Goal: Task Accomplishment & Management: Manage account settings

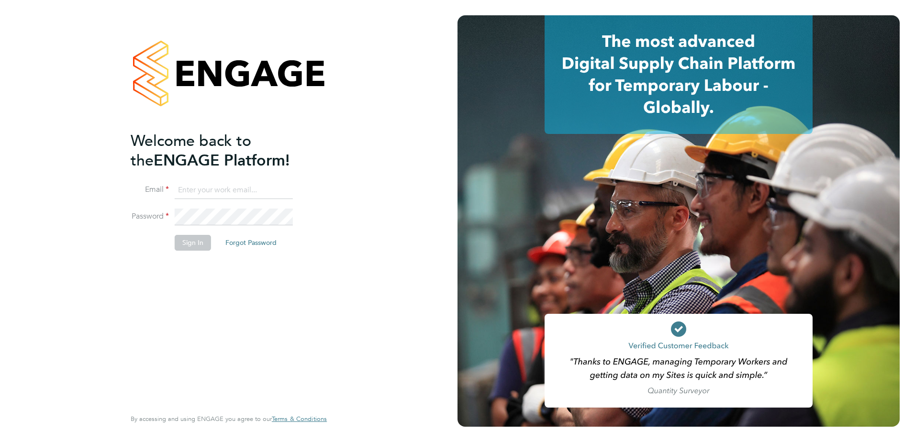
type input "[PERSON_NAME][EMAIL_ADDRESS][DOMAIN_NAME]"
click at [188, 245] on button "Sign In" at bounding box center [193, 242] width 36 height 15
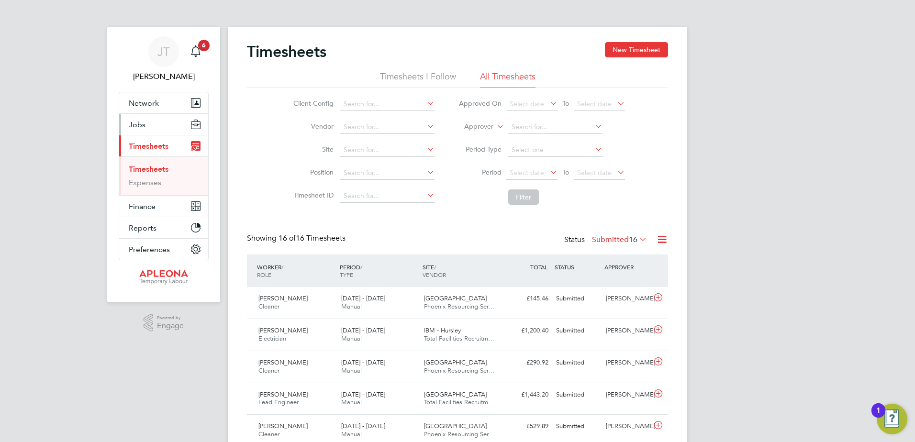
click at [136, 123] on span "Jobs" at bounding box center [137, 124] width 17 height 9
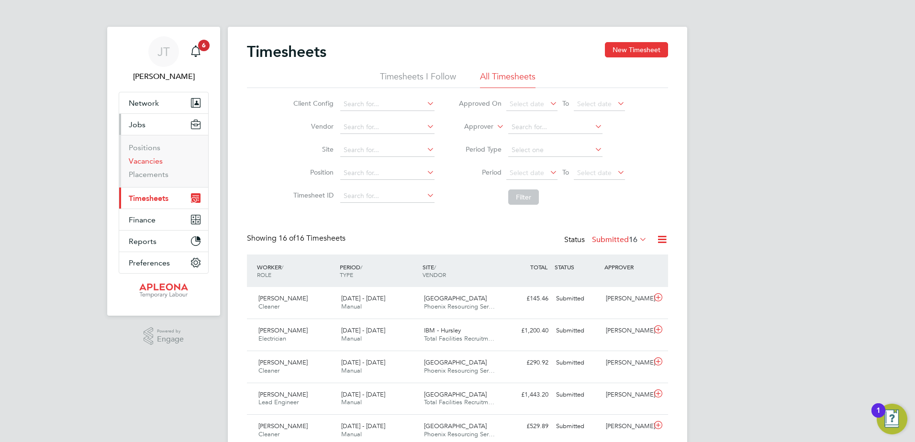
click at [147, 162] on link "Vacancies" at bounding box center [146, 161] width 34 height 9
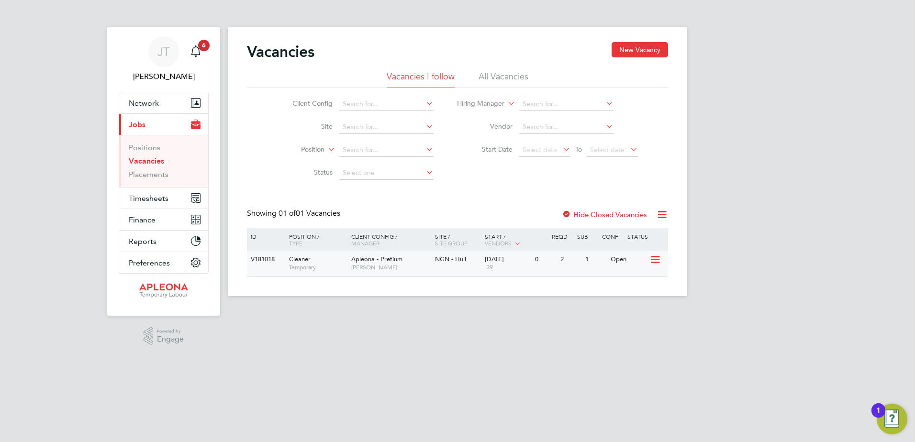
click at [656, 259] on icon at bounding box center [655, 259] width 10 height 11
click at [632, 309] on li "Update Status" at bounding box center [632, 308] width 56 height 13
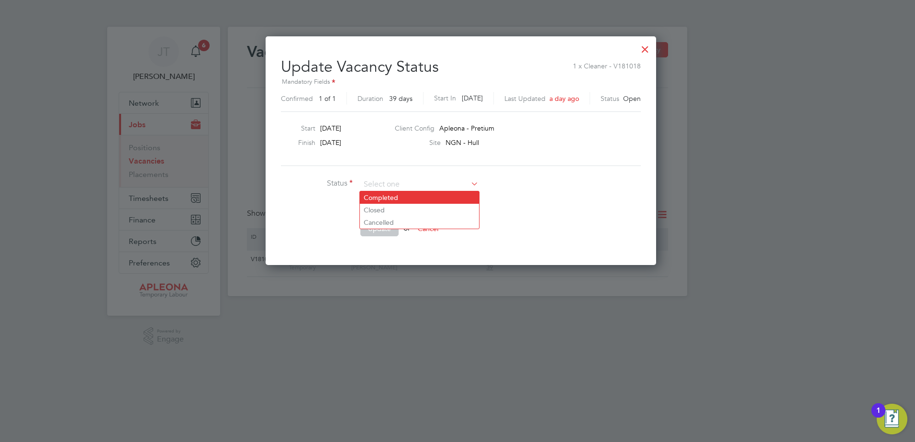
click at [386, 196] on li "Completed" at bounding box center [419, 198] width 119 height 12
type input "Completed"
click at [385, 227] on button "Update" at bounding box center [380, 228] width 38 height 15
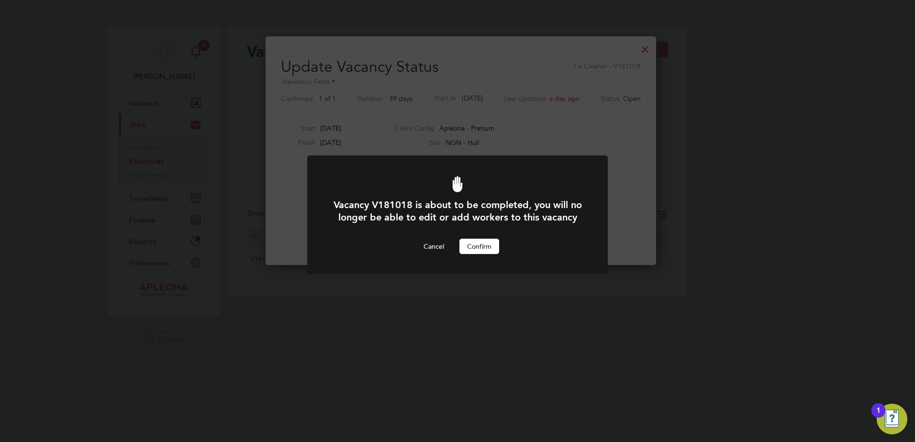
click at [499, 254] on button "Confirm" at bounding box center [480, 246] width 40 height 15
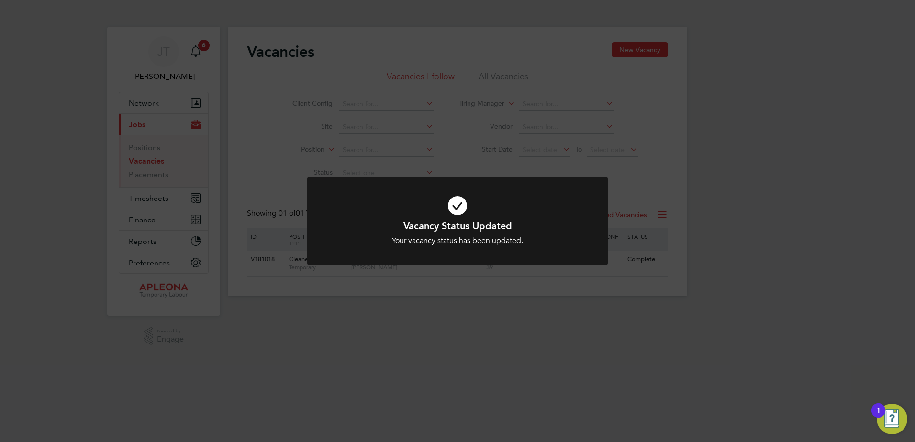
click at [779, 86] on div "Vacancy Status Updated Your vacancy status has been updated. Cancel Okay" at bounding box center [457, 221] width 915 height 442
